Goal: Task Accomplishment & Management: Use online tool/utility

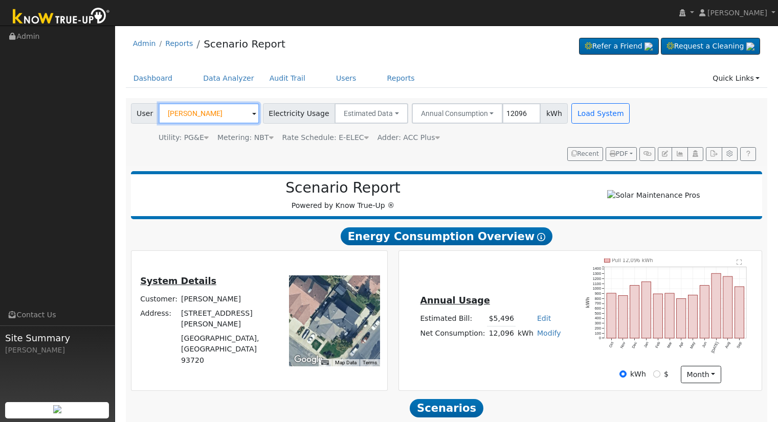
drag, startPoint x: 0, startPoint y: 0, endPoint x: 217, endPoint y: 107, distance: 242.1
click at [217, 107] on input "Powell Yang" at bounding box center [208, 113] width 101 height 20
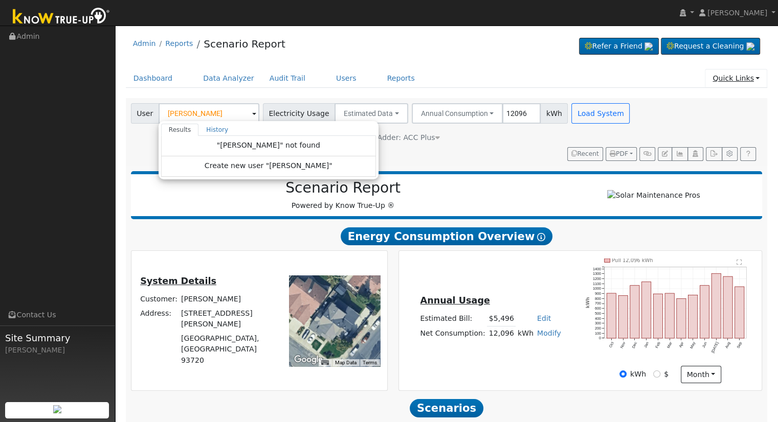
click at [719, 80] on link "Quick Links" at bounding box center [735, 78] width 62 height 19
type input "Powell Yang"
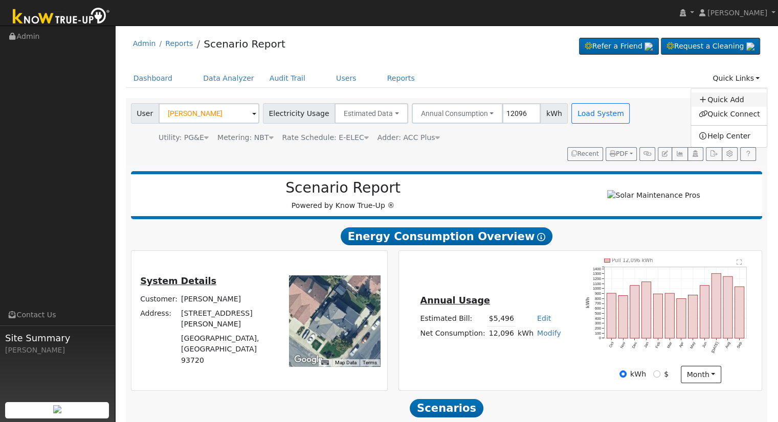
click at [712, 97] on link "Quick Add" at bounding box center [729, 100] width 76 height 14
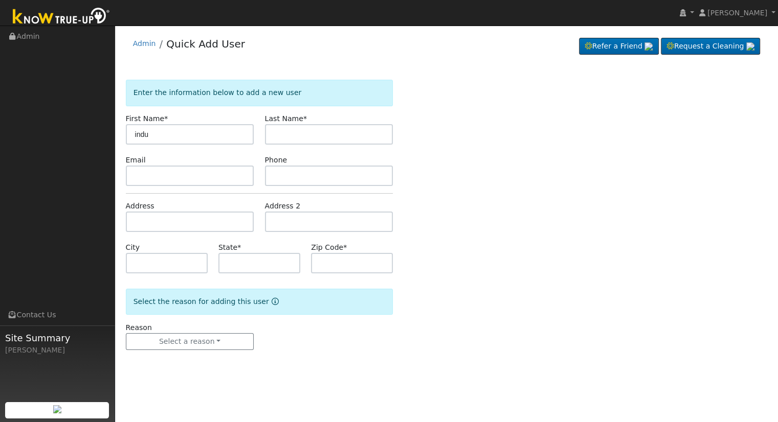
type input "indu"
click at [305, 139] on input "text" at bounding box center [329, 134] width 128 height 20
type input "verma"
click at [183, 220] on input "text" at bounding box center [190, 222] width 128 height 20
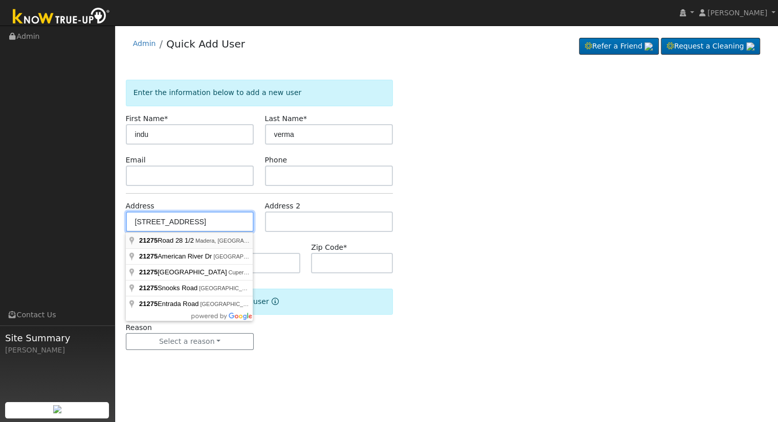
type input "[STREET_ADDRESS] 1/2"
type input "Madera"
type input "CA"
type input "93638"
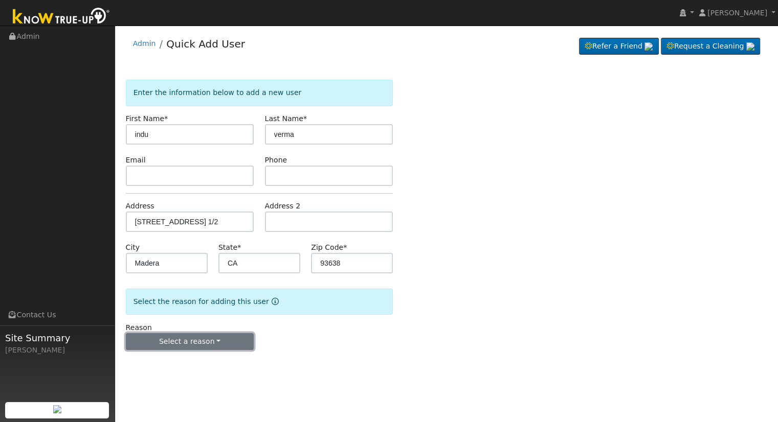
click at [217, 348] on button "Select a reason" at bounding box center [190, 341] width 128 height 17
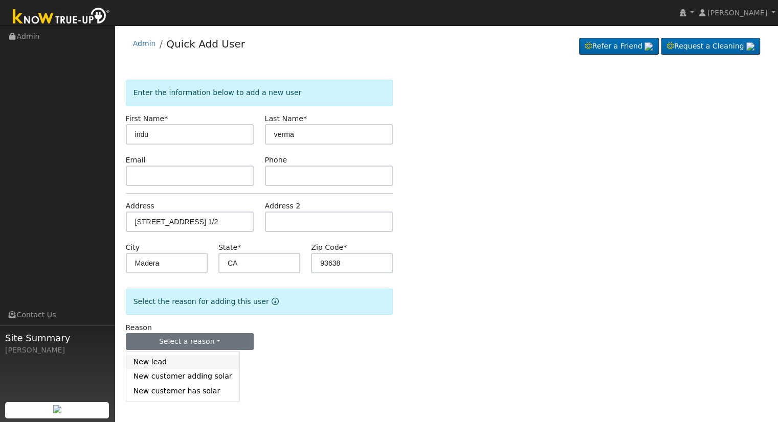
click at [204, 358] on link "New lead" at bounding box center [182, 362] width 113 height 14
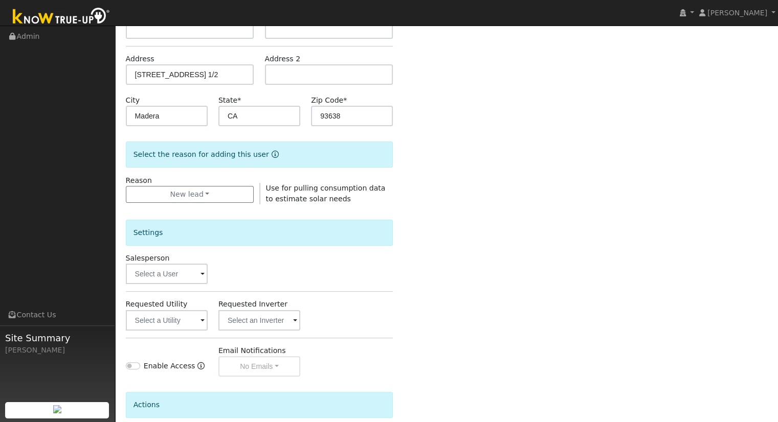
scroll to position [151, 0]
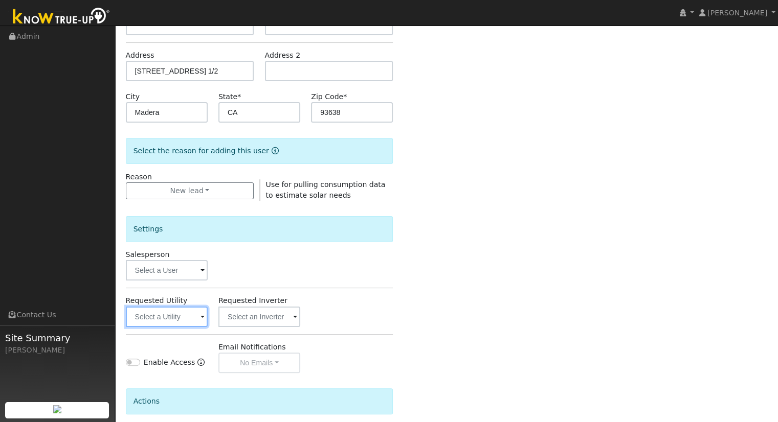
click at [156, 312] on input "text" at bounding box center [167, 317] width 82 height 20
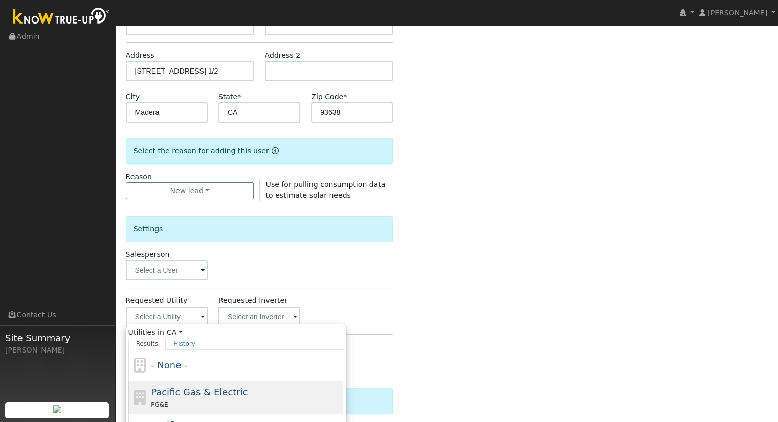
click at [184, 387] on span "Pacific Gas & Electric" at bounding box center [199, 392] width 97 height 11
type input "Pacific Gas & Electric"
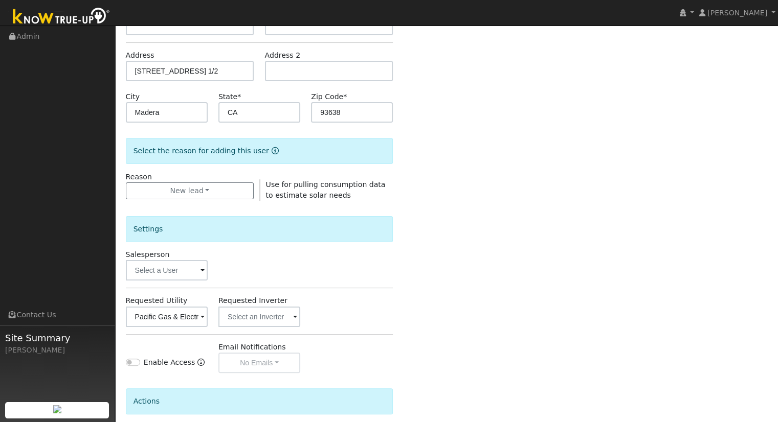
scroll to position [239, 0]
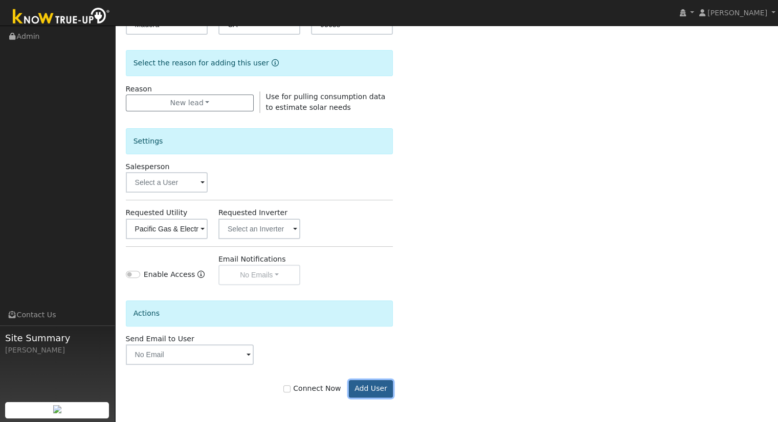
click at [360, 385] on button "Add User" at bounding box center [371, 388] width 44 height 17
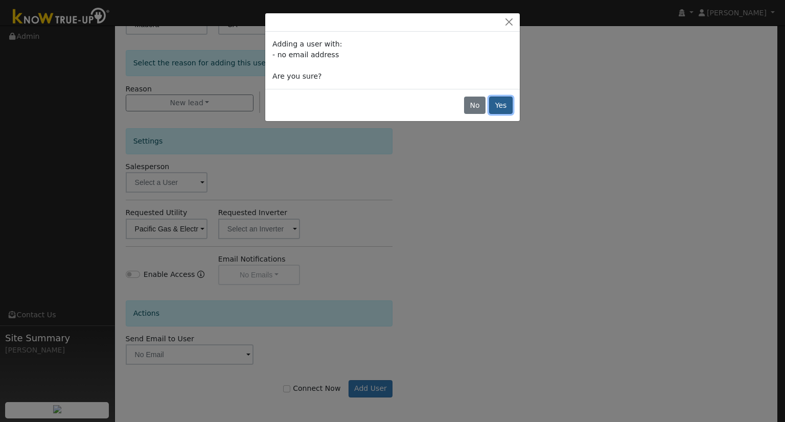
click at [501, 104] on button "Yes" at bounding box center [501, 105] width 24 height 17
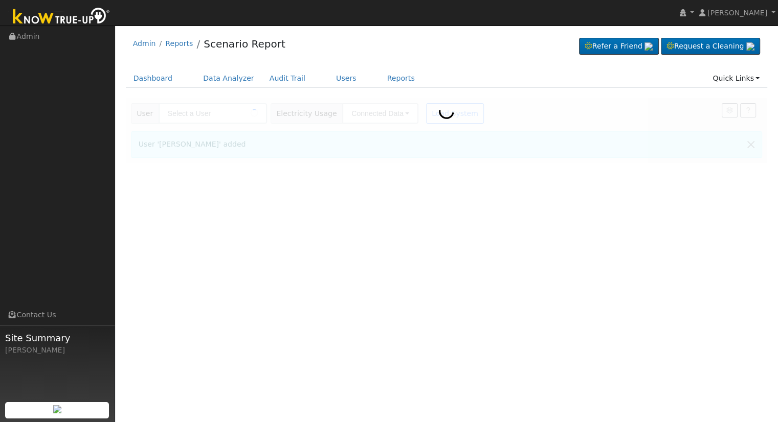
type input "indu verma"
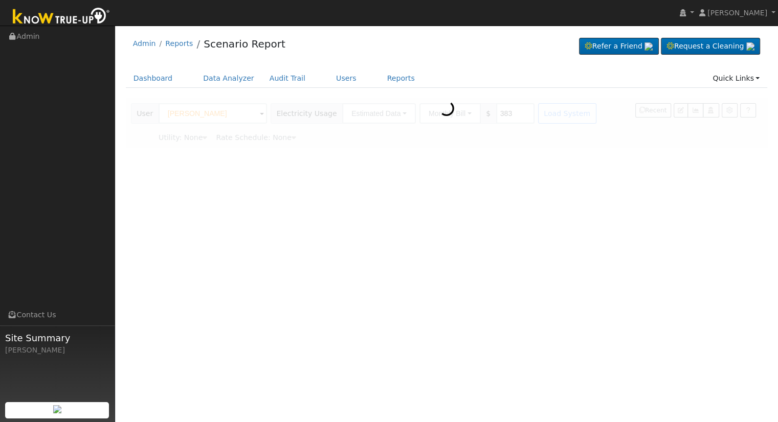
type input "Pacific Gas & Electric"
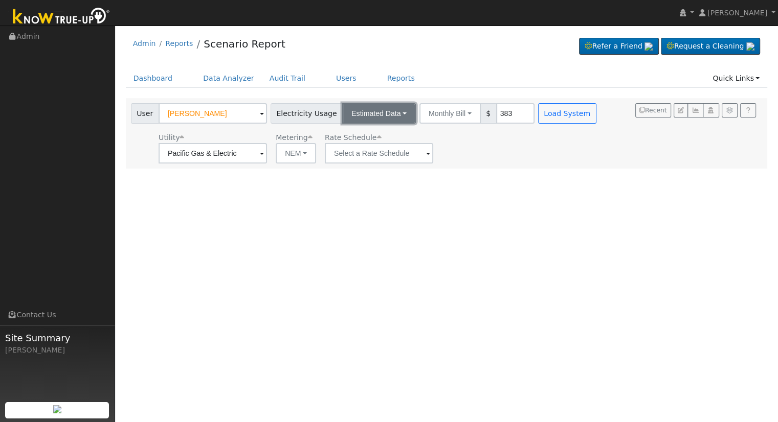
click at [391, 109] on button "Estimated Data" at bounding box center [379, 113] width 74 height 20
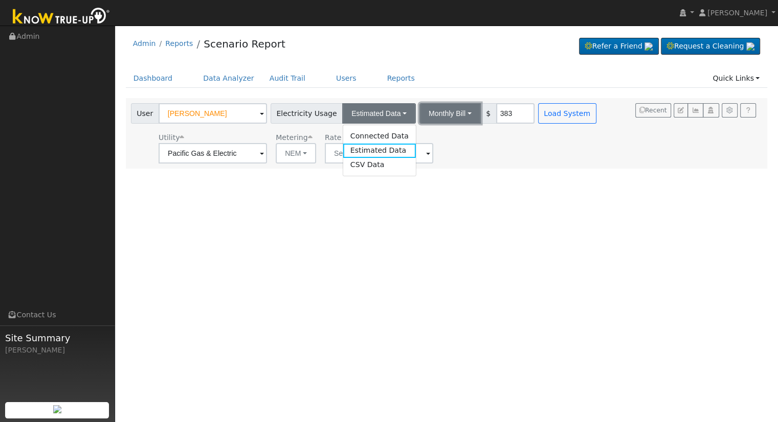
click at [430, 111] on button "Monthly Bill" at bounding box center [449, 113] width 61 height 20
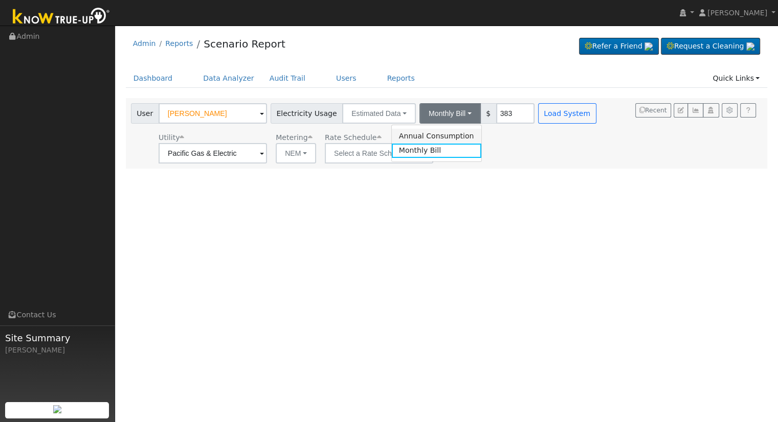
click at [431, 132] on link "Annual Consumption" at bounding box center [436, 136] width 89 height 14
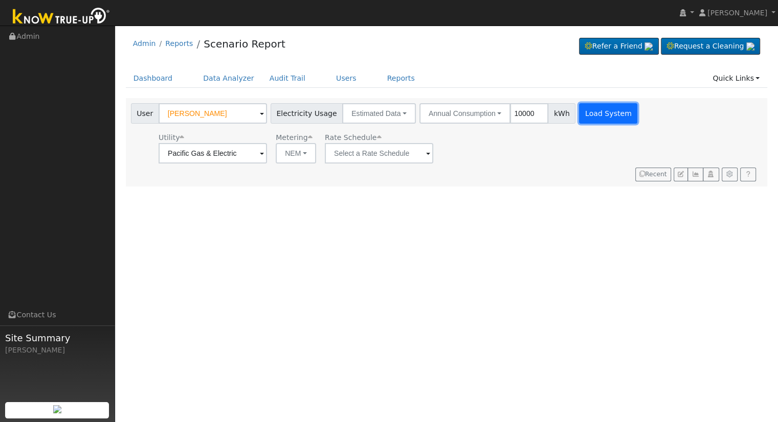
click at [579, 110] on button "Load System" at bounding box center [608, 113] width 58 height 20
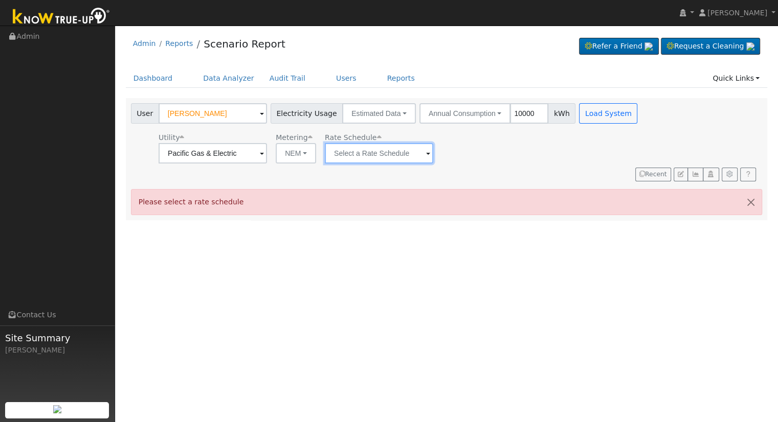
click at [357, 162] on input "text" at bounding box center [379, 153] width 108 height 20
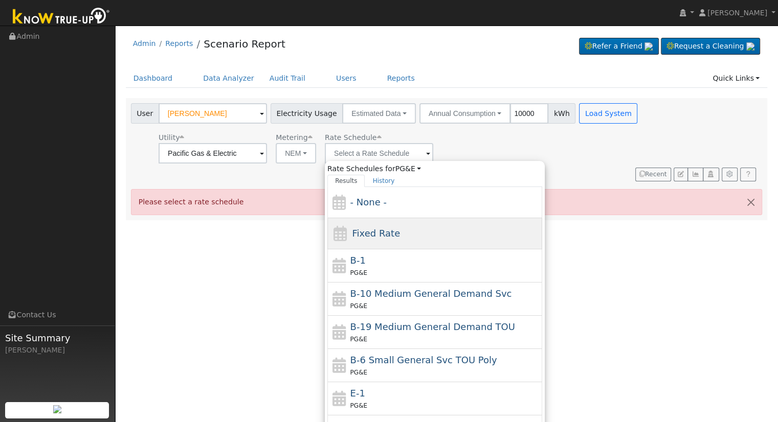
click at [367, 241] on div "Fixed Rate" at bounding box center [434, 233] width 215 height 31
type input "Fixed Rate"
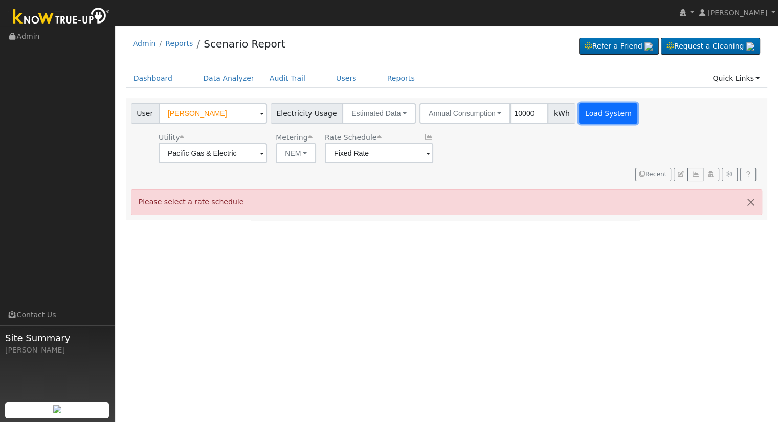
click at [580, 113] on button "Load System" at bounding box center [608, 113] width 58 height 20
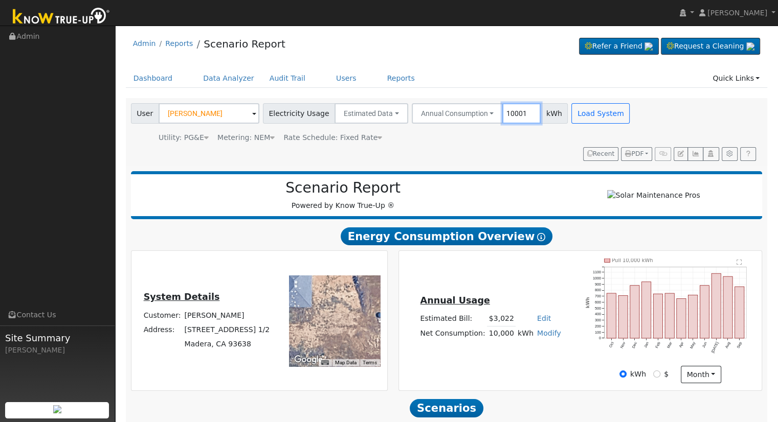
click at [516, 111] on input "10001" at bounding box center [521, 113] width 38 height 20
click at [502, 115] on input "10001" at bounding box center [521, 113] width 38 height 20
click at [513, 113] on input "15001" at bounding box center [521, 113] width 38 height 20
type input "15000"
click at [571, 112] on button "Load System" at bounding box center [600, 113] width 58 height 20
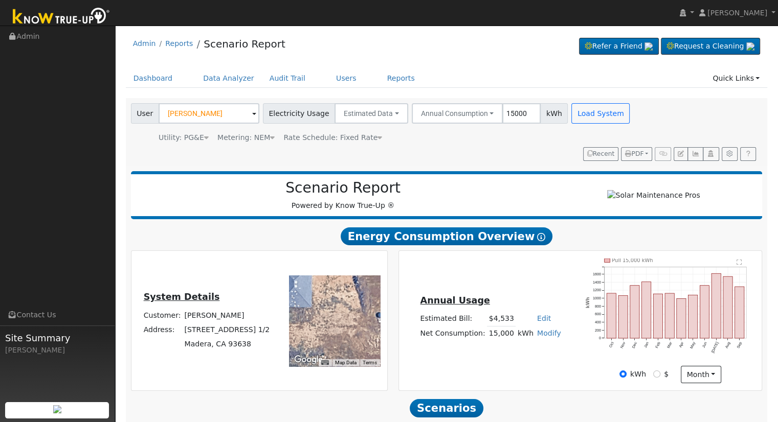
scroll to position [98, 0]
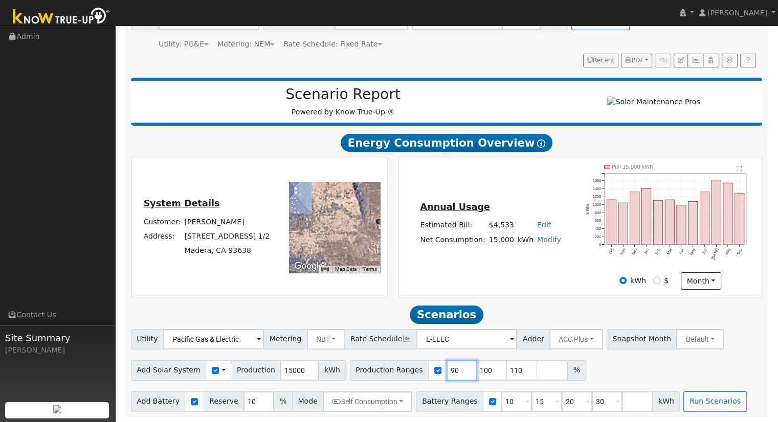
click at [450, 364] on input "90" at bounding box center [461, 370] width 31 height 20
type input "100"
type input "110"
type input "150"
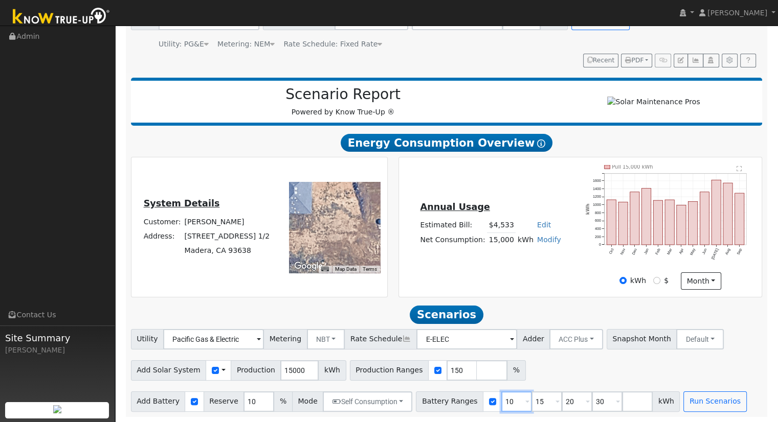
click at [501, 400] on input "10" at bounding box center [516, 402] width 31 height 20
type input "15"
type input "20"
type input "30"
type input "20"
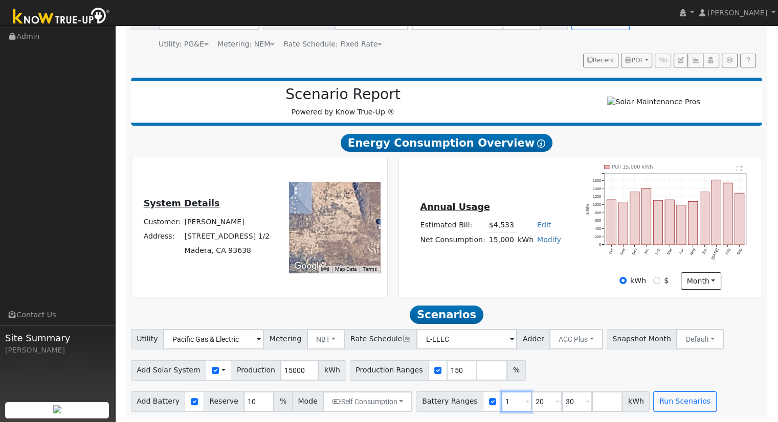
type input "30"
type input "3"
type input "50"
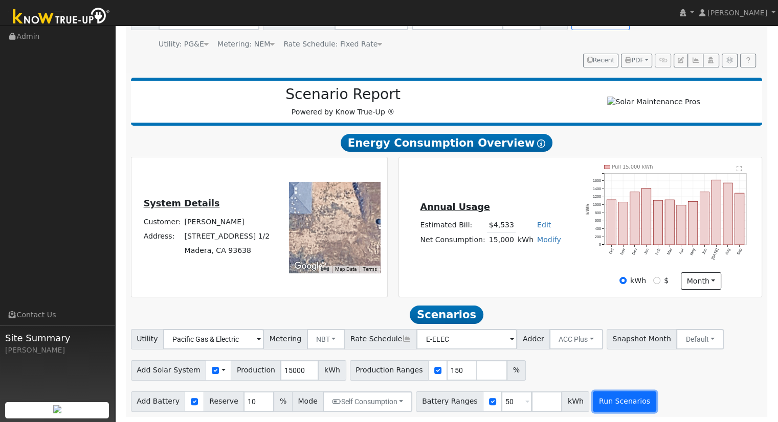
click at [611, 407] on button "Run Scenarios" at bounding box center [623, 402] width 63 height 20
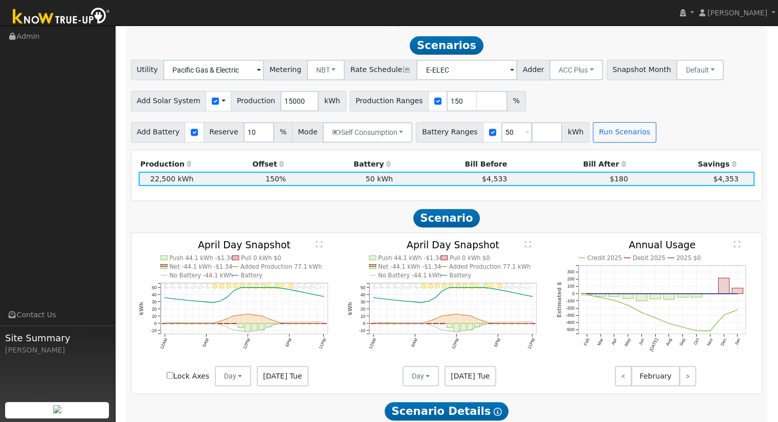
scroll to position [371, 0]
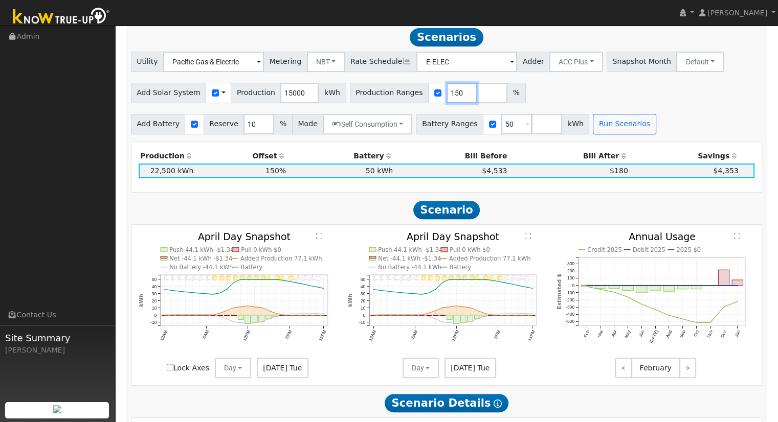
click at [446, 97] on input "150" at bounding box center [461, 93] width 31 height 20
type input "1"
click at [592, 123] on button "Run Scenarios" at bounding box center [623, 124] width 63 height 20
click at [446, 99] on input "134" at bounding box center [461, 93] width 31 height 20
type input "130"
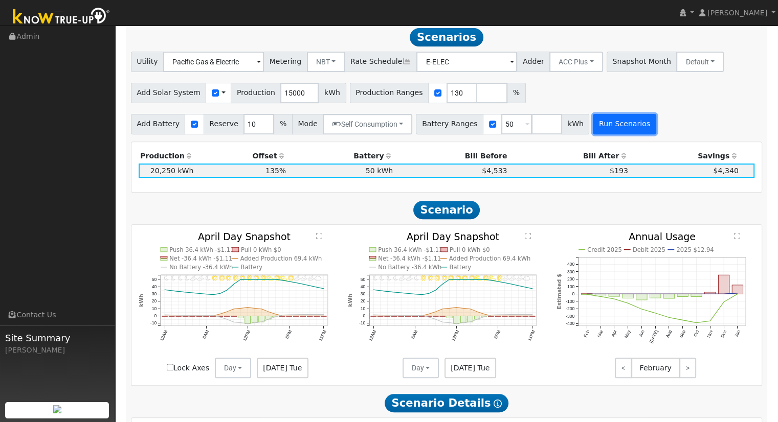
click at [605, 126] on button "Run Scenarios" at bounding box center [623, 124] width 63 height 20
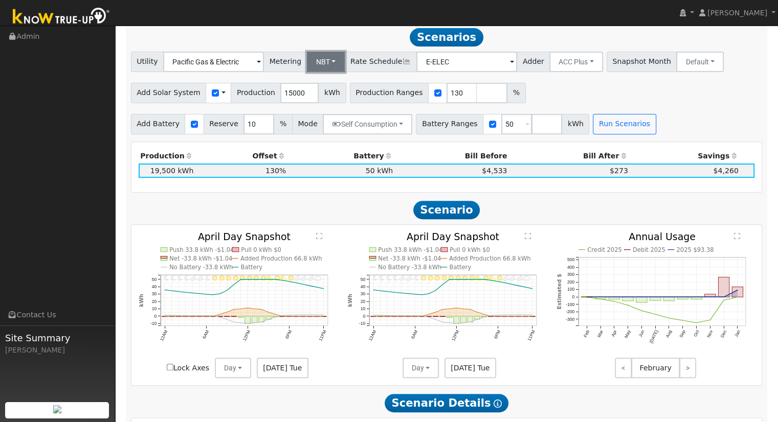
click at [321, 63] on button "NBT" at bounding box center [326, 62] width 38 height 20
click at [326, 89] on link "NEM" at bounding box center [334, 84] width 71 height 14
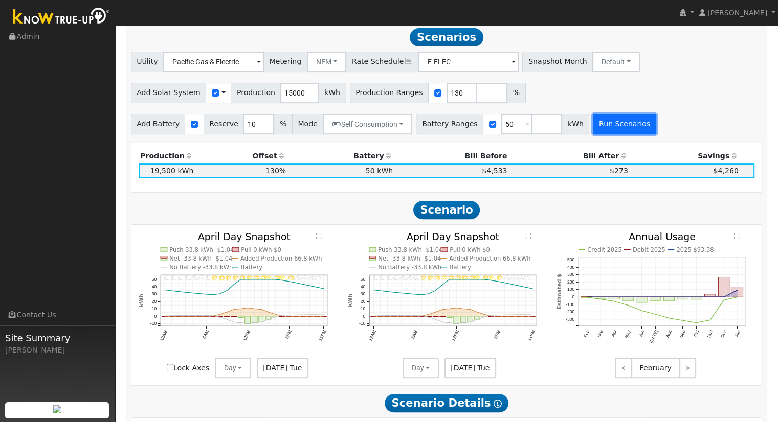
click at [592, 128] on button "Run Scenarios" at bounding box center [623, 124] width 63 height 20
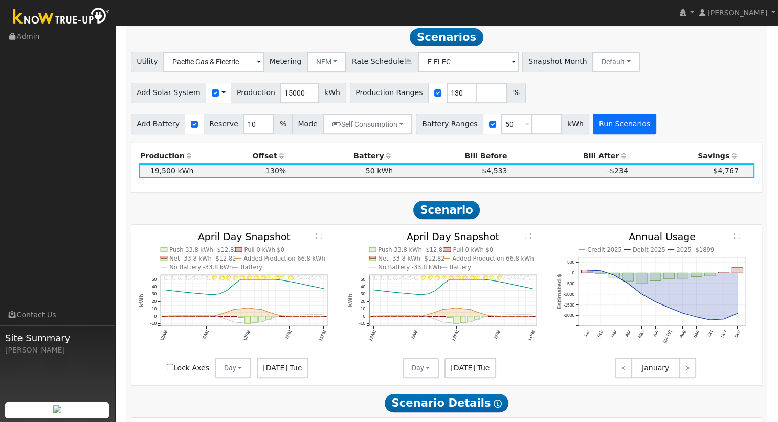
scroll to position [0, 0]
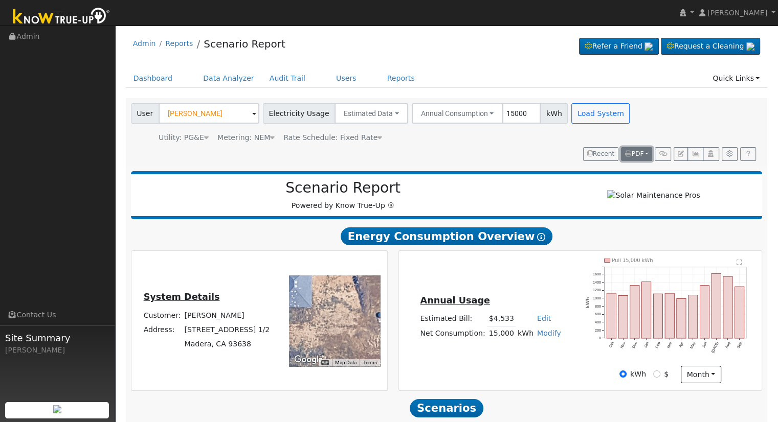
click at [635, 154] on span "PDF" at bounding box center [634, 153] width 18 height 7
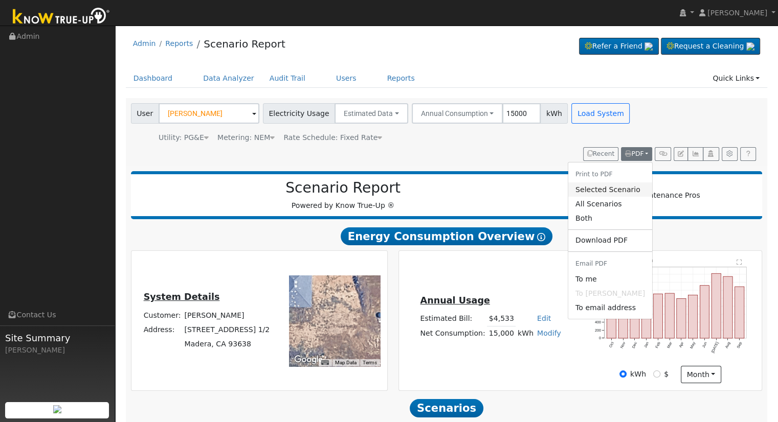
click at [621, 187] on link "Selected Scenario" at bounding box center [610, 190] width 84 height 14
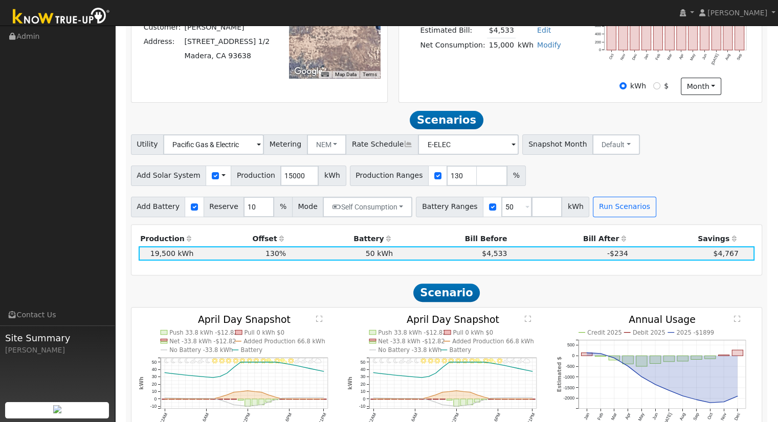
scroll to position [297, 0]
